Goal: Task Accomplishment & Management: Manage account settings

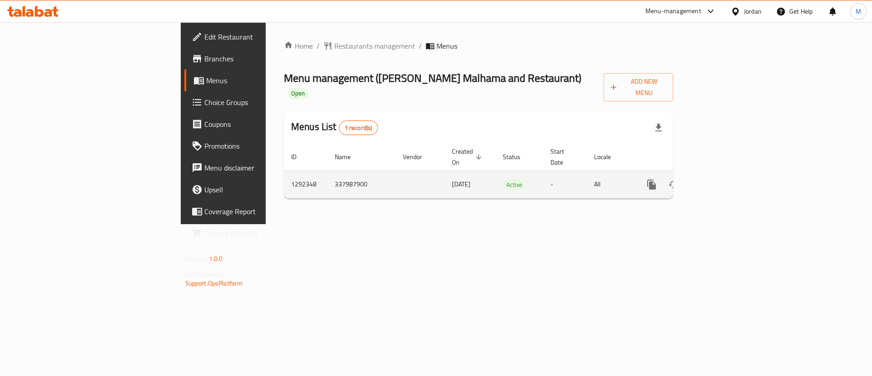
click at [728, 173] on link "enhanced table" at bounding box center [717, 184] width 22 height 22
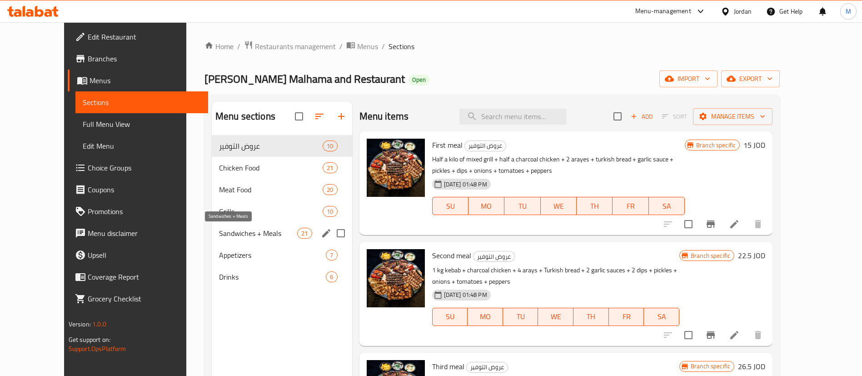
click at [250, 235] on span "Sandwiches + Meals" at bounding box center [258, 233] width 78 height 11
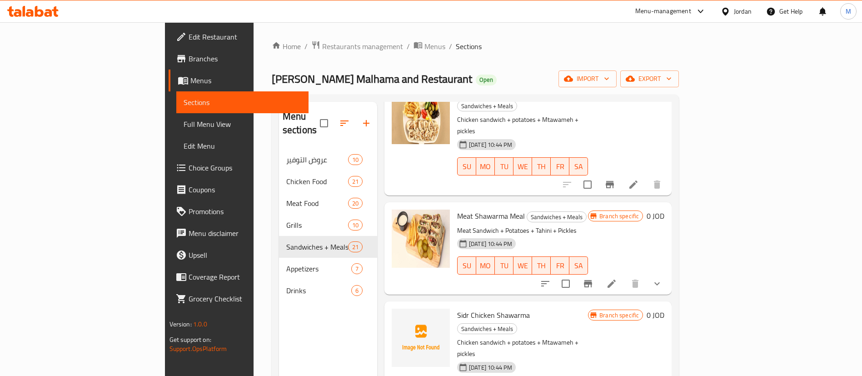
scroll to position [1332, 0]
click at [399, 316] on icon "upload picture" at bounding box center [404, 321] width 11 height 11
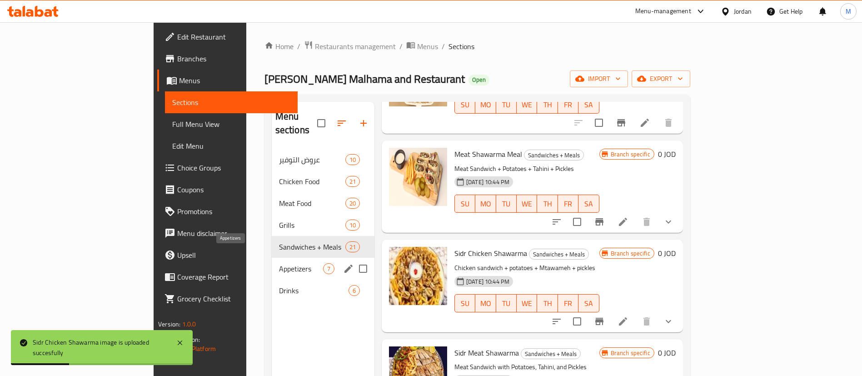
click at [279, 263] on span "Appetizers" at bounding box center [301, 268] width 44 height 11
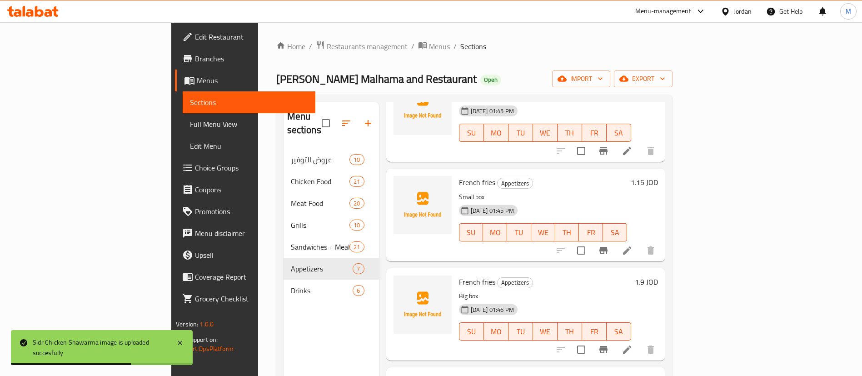
scroll to position [260, 0]
click at [401, 284] on icon "upload picture" at bounding box center [405, 288] width 9 height 8
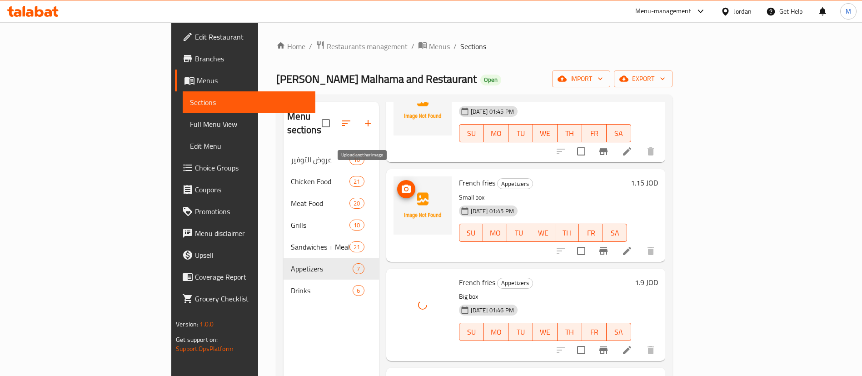
click at [401, 184] on icon "upload picture" at bounding box center [405, 188] width 9 height 8
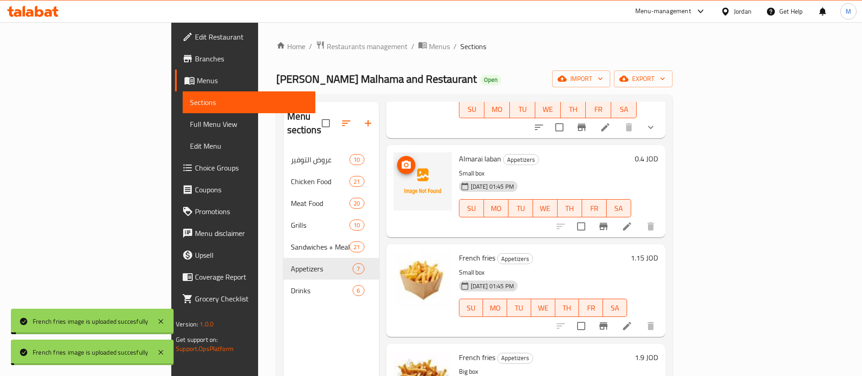
scroll to position [183, 0]
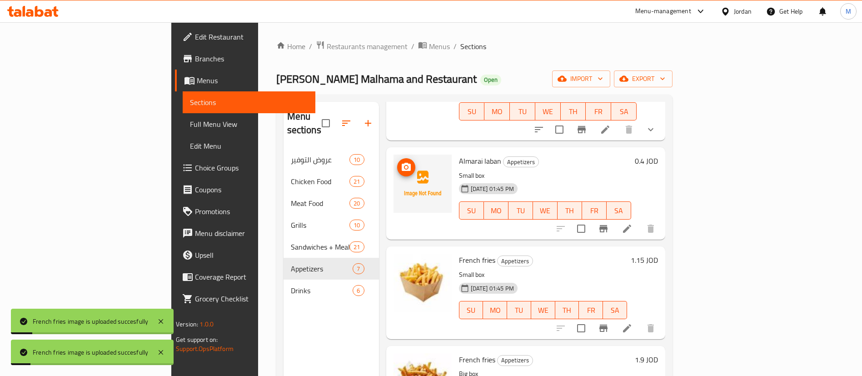
click at [401, 163] on icon "upload picture" at bounding box center [405, 167] width 9 height 8
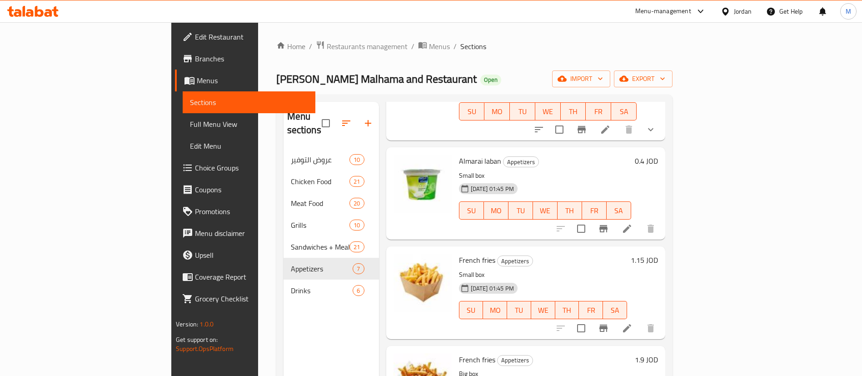
click at [195, 61] on span "Branches" at bounding box center [251, 58] width 113 height 11
